Goal: Task Accomplishment & Management: Use online tool/utility

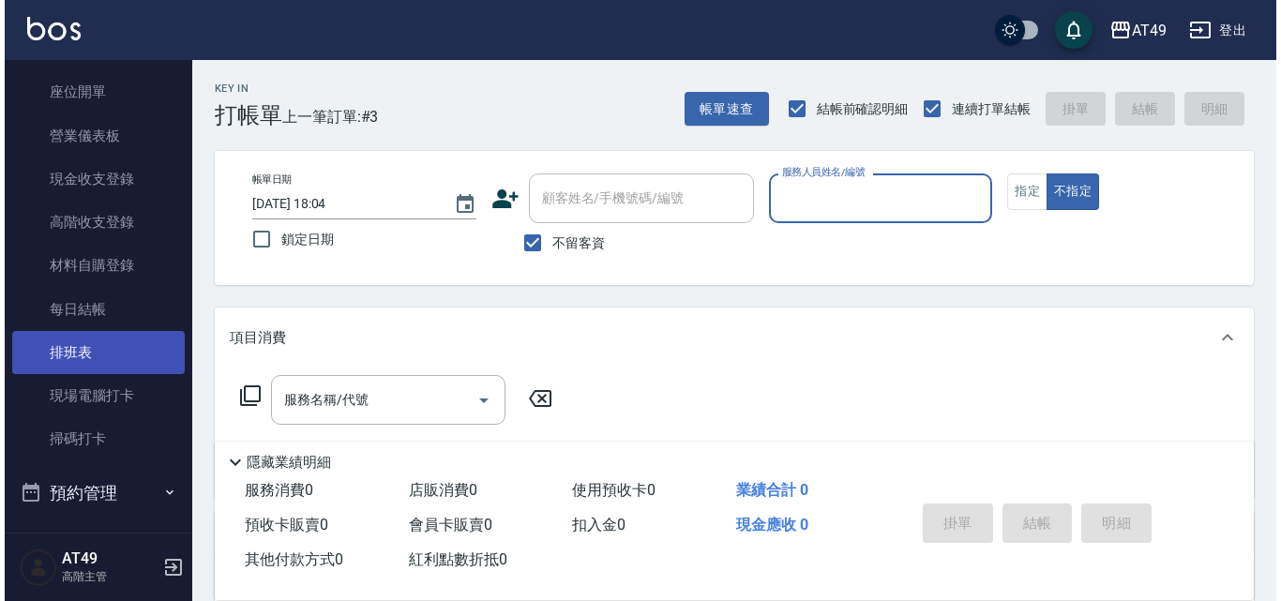
scroll to position [188, 0]
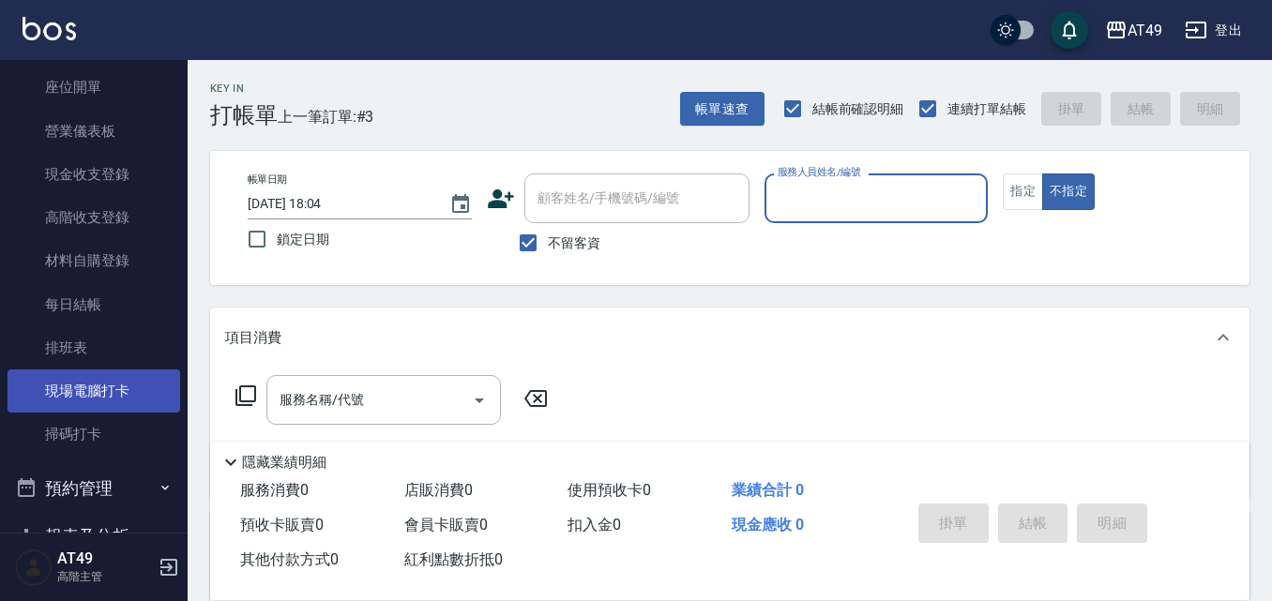
click at [112, 384] on link "現場電腦打卡" at bounding box center [94, 391] width 173 height 43
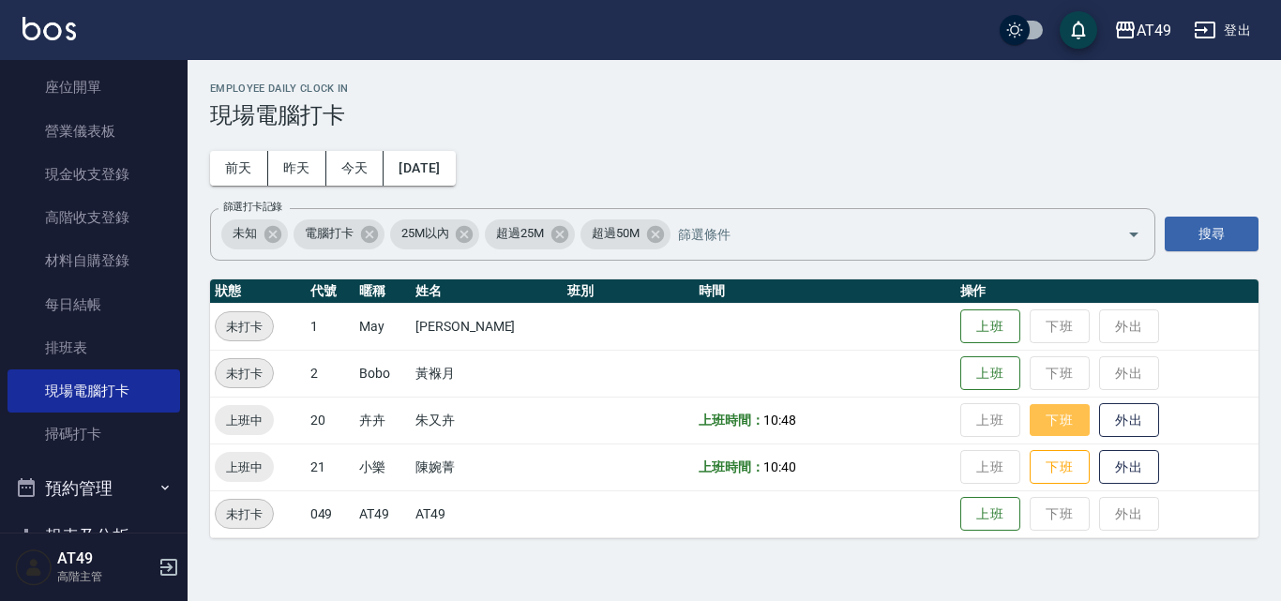
click at [1061, 416] on button "下班" at bounding box center [1060, 420] width 60 height 33
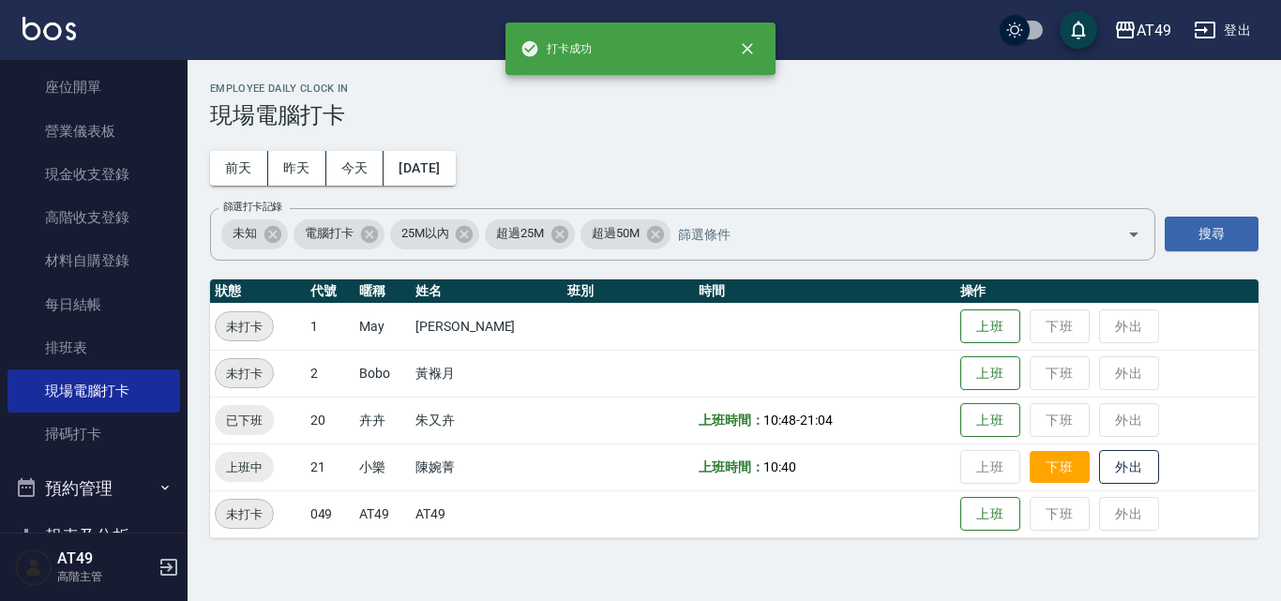
click at [1061, 476] on button "下班" at bounding box center [1060, 467] width 60 height 33
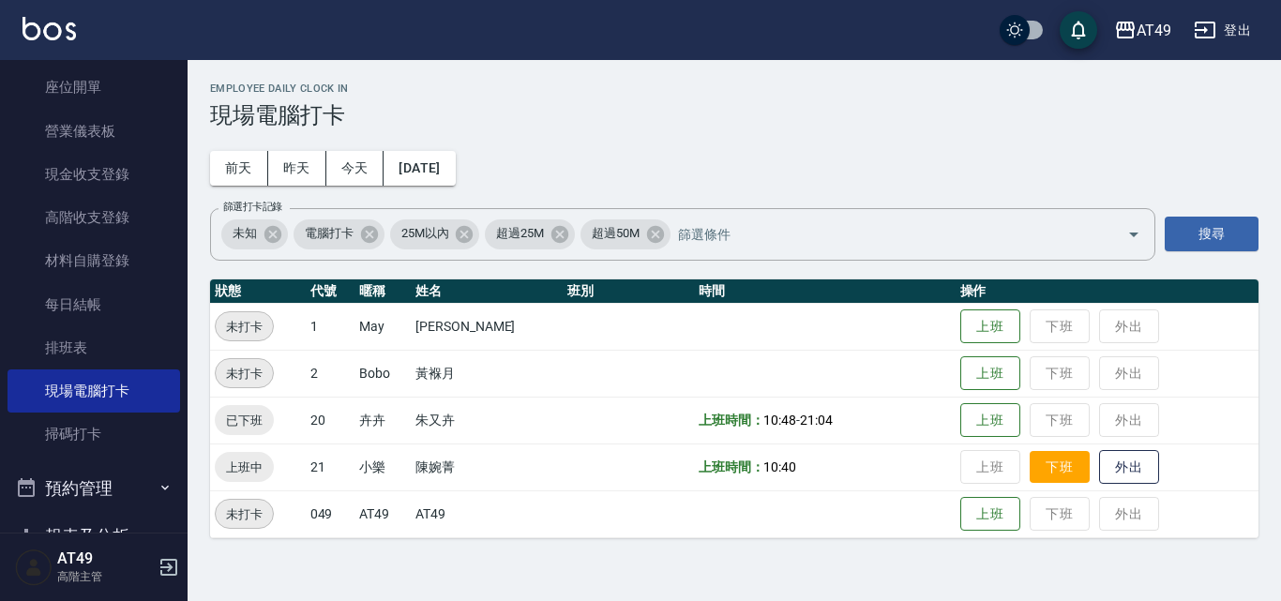
click at [1065, 470] on button "下班" at bounding box center [1060, 467] width 60 height 33
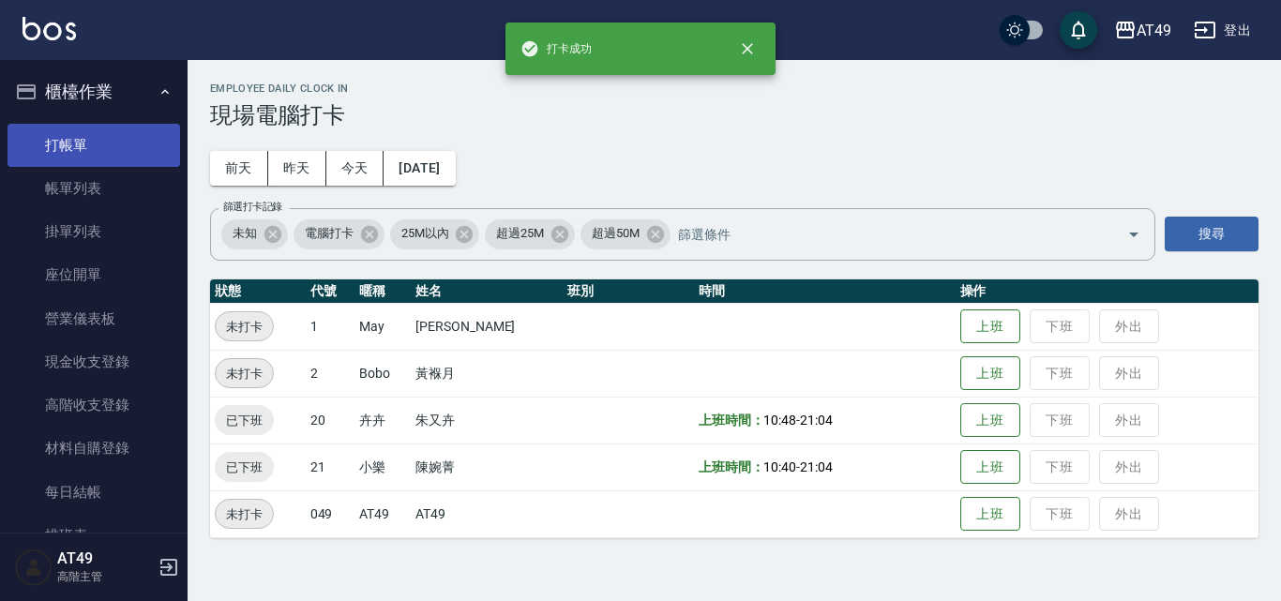
click at [123, 159] on link "打帳單" at bounding box center [94, 145] width 173 height 43
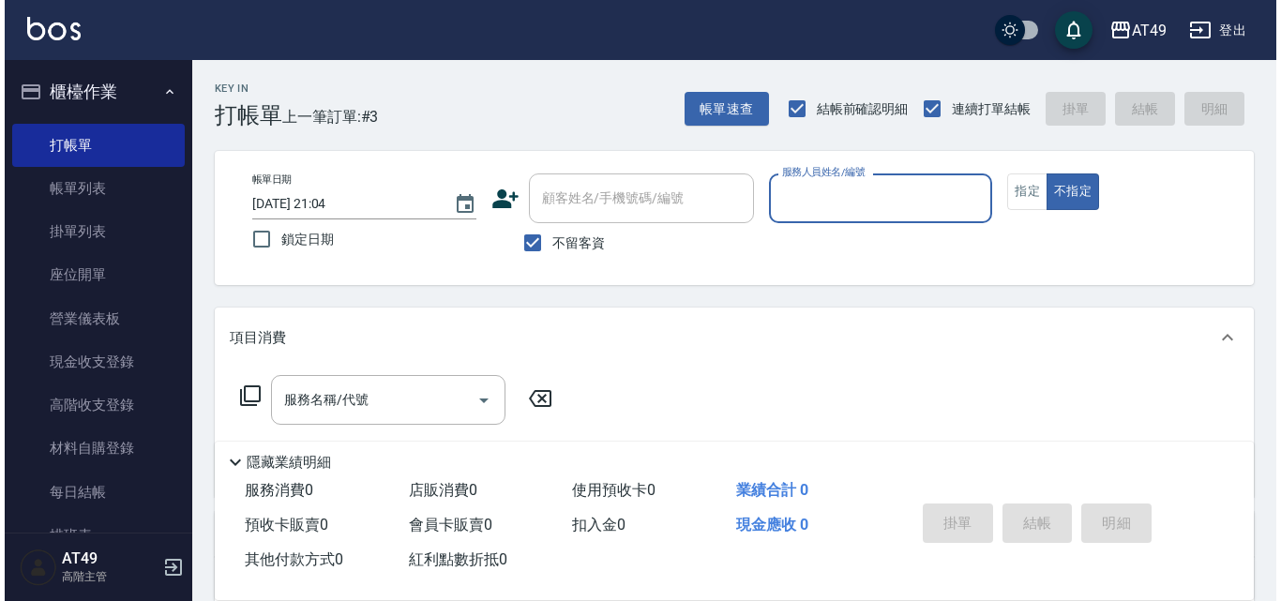
scroll to position [188, 0]
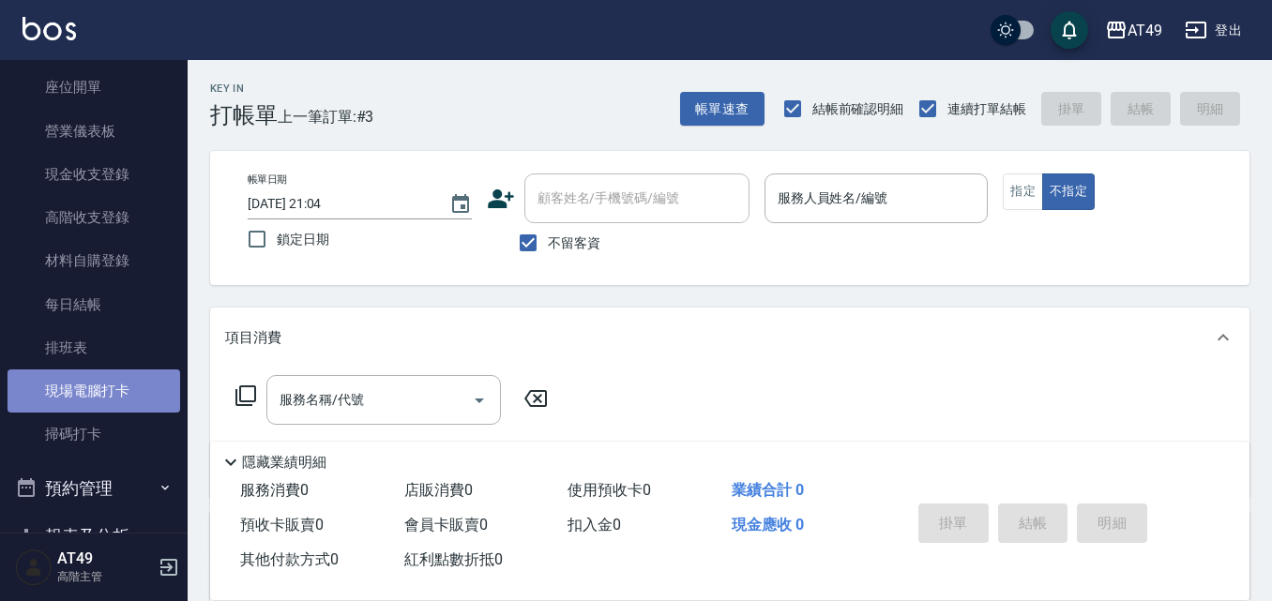
click at [102, 378] on link "現場電腦打卡" at bounding box center [94, 391] width 173 height 43
